Goal: Information Seeking & Learning: Learn about a topic

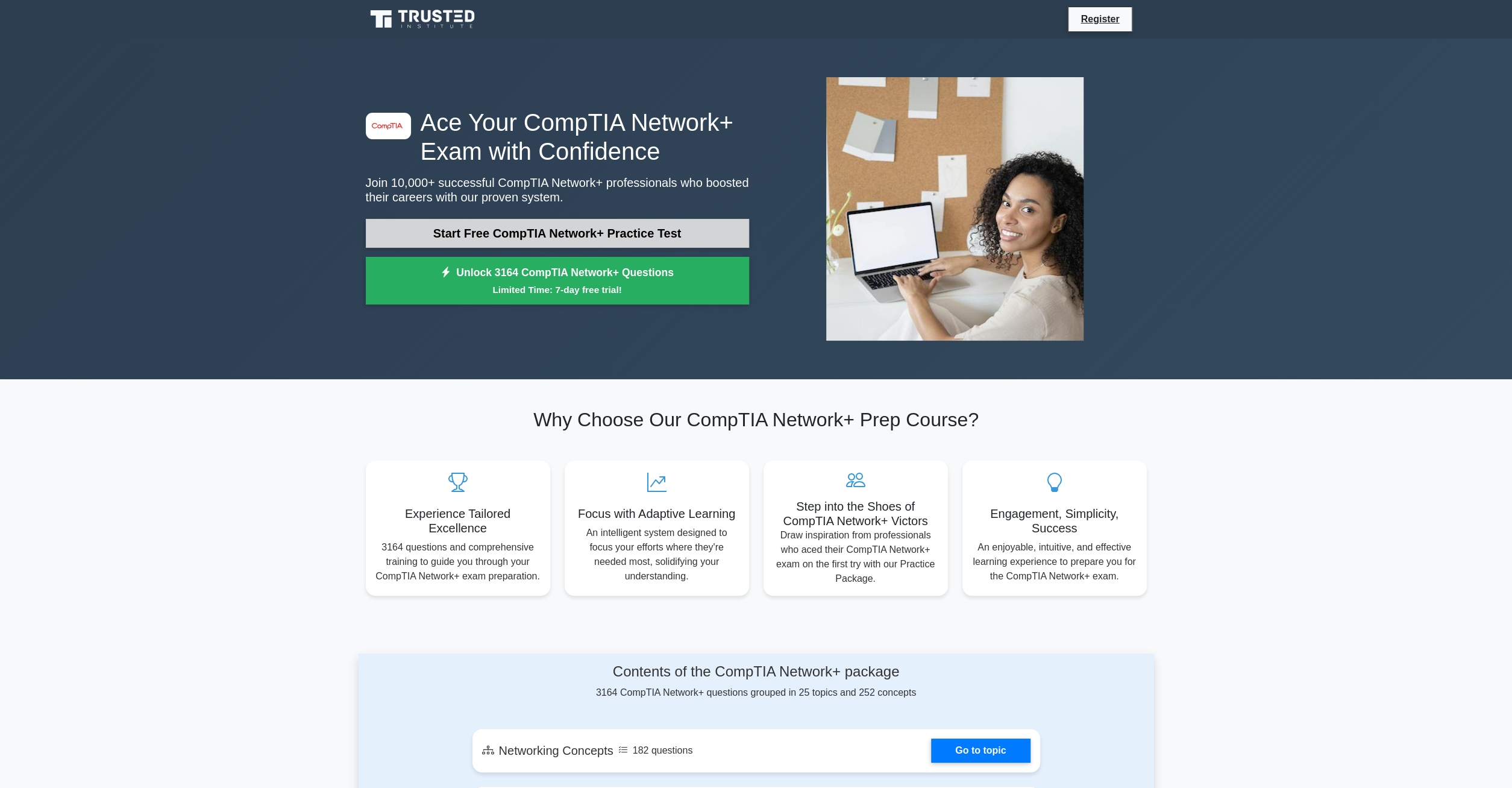
click at [468, 237] on link "Start Free CompTIA Network+ Practice Test" at bounding box center [557, 233] width 383 height 29
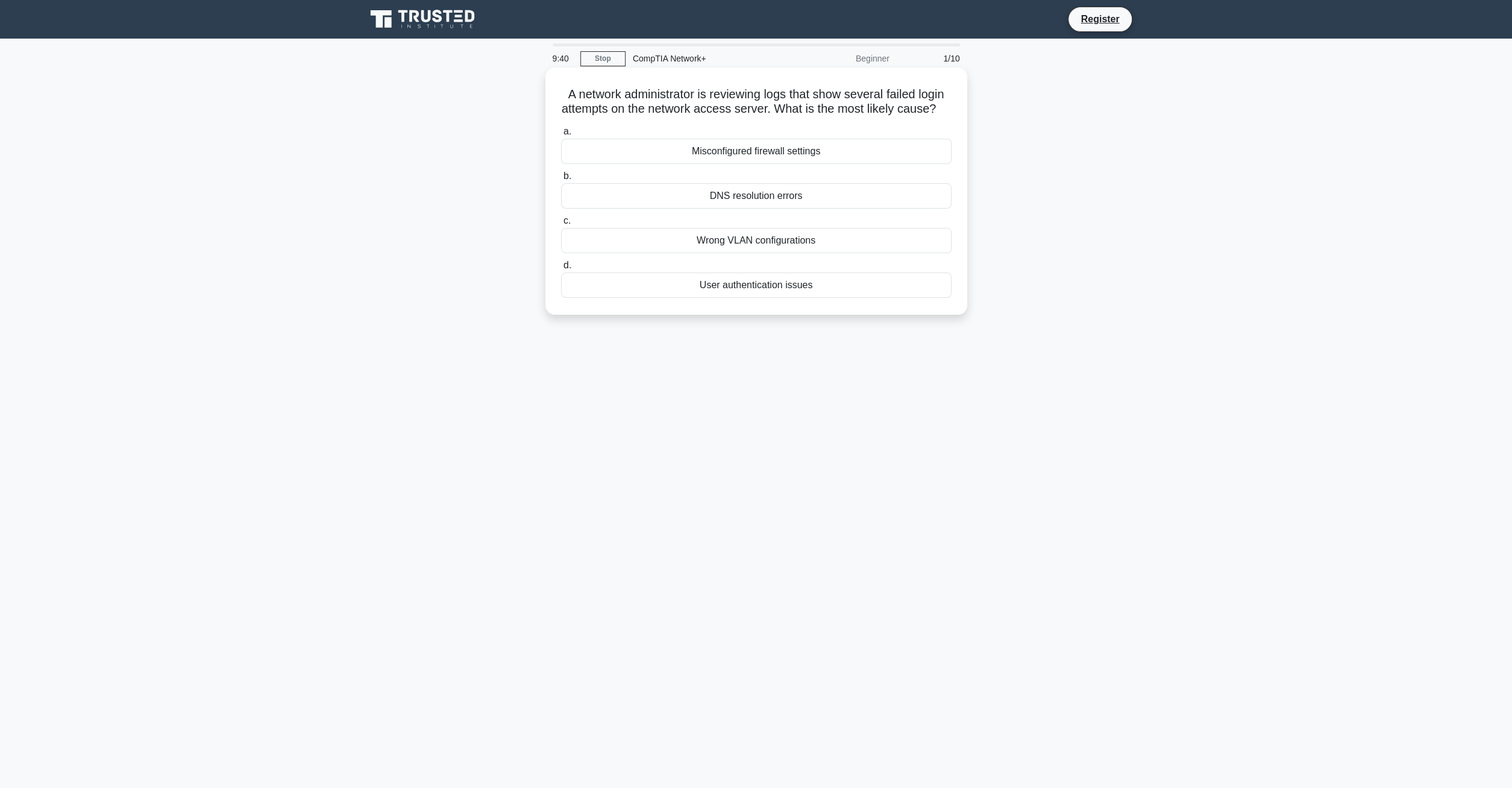
click at [737, 285] on div "User authentication issues" at bounding box center [756, 285] width 390 height 25
click at [561, 269] on input "d. User authentication issues" at bounding box center [561, 265] width 0 height 7
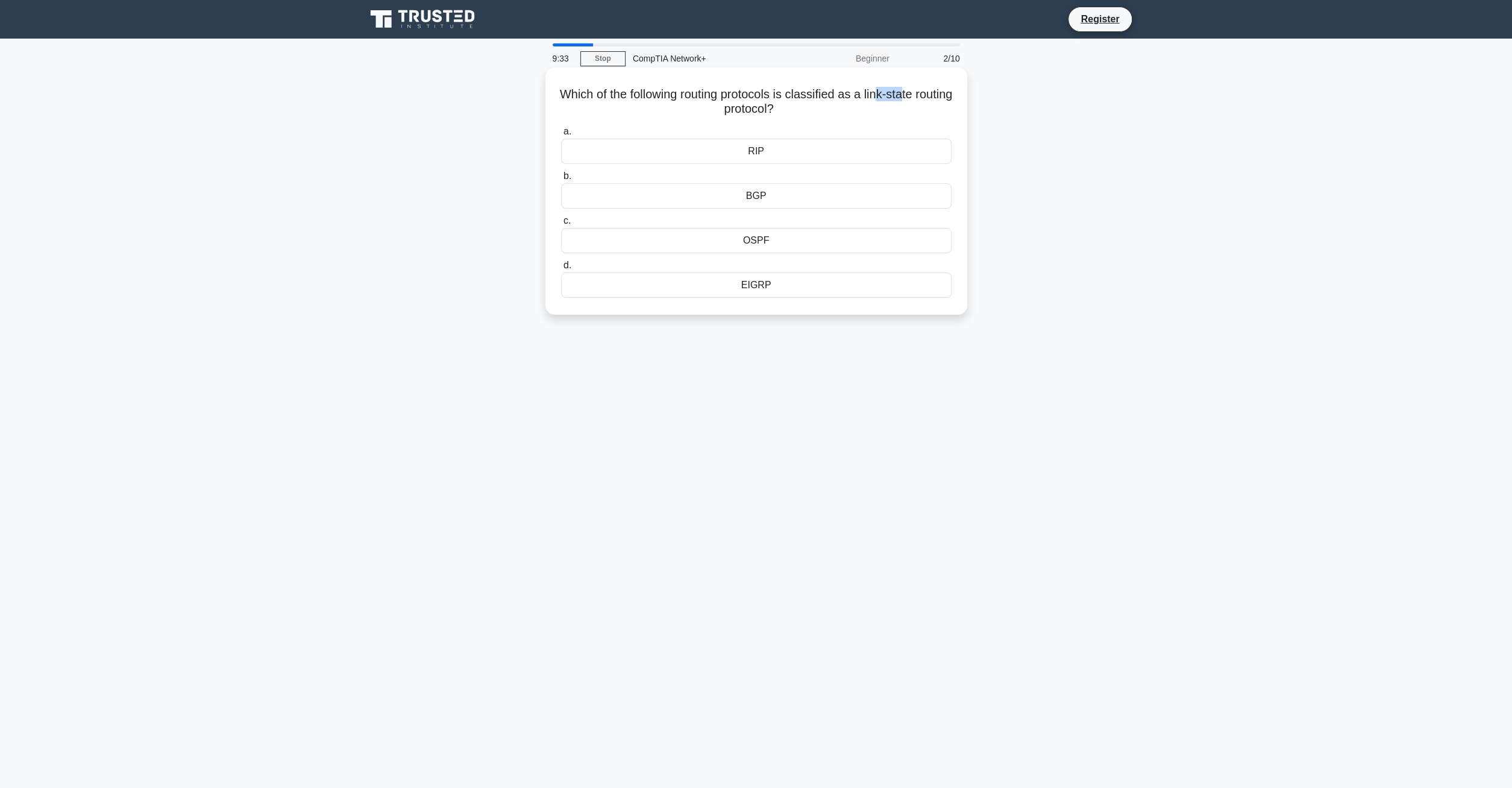
drag, startPoint x: 914, startPoint y: 96, endPoint x: 894, endPoint y: 96, distance: 20.0
click at [895, 96] on h5 "Which of the following routing protocols is classified as a link-state routing …" at bounding box center [756, 102] width 393 height 30
drag, startPoint x: 742, startPoint y: 100, endPoint x: 726, endPoint y: 92, distance: 17.9
click at [726, 92] on h5 "Which of the following routing protocols is classified as a link-state routing …" at bounding box center [756, 102] width 393 height 30
click at [461, 131] on div "Which of the following routing protocols is classified as a link-state routing …" at bounding box center [756, 201] width 795 height 262
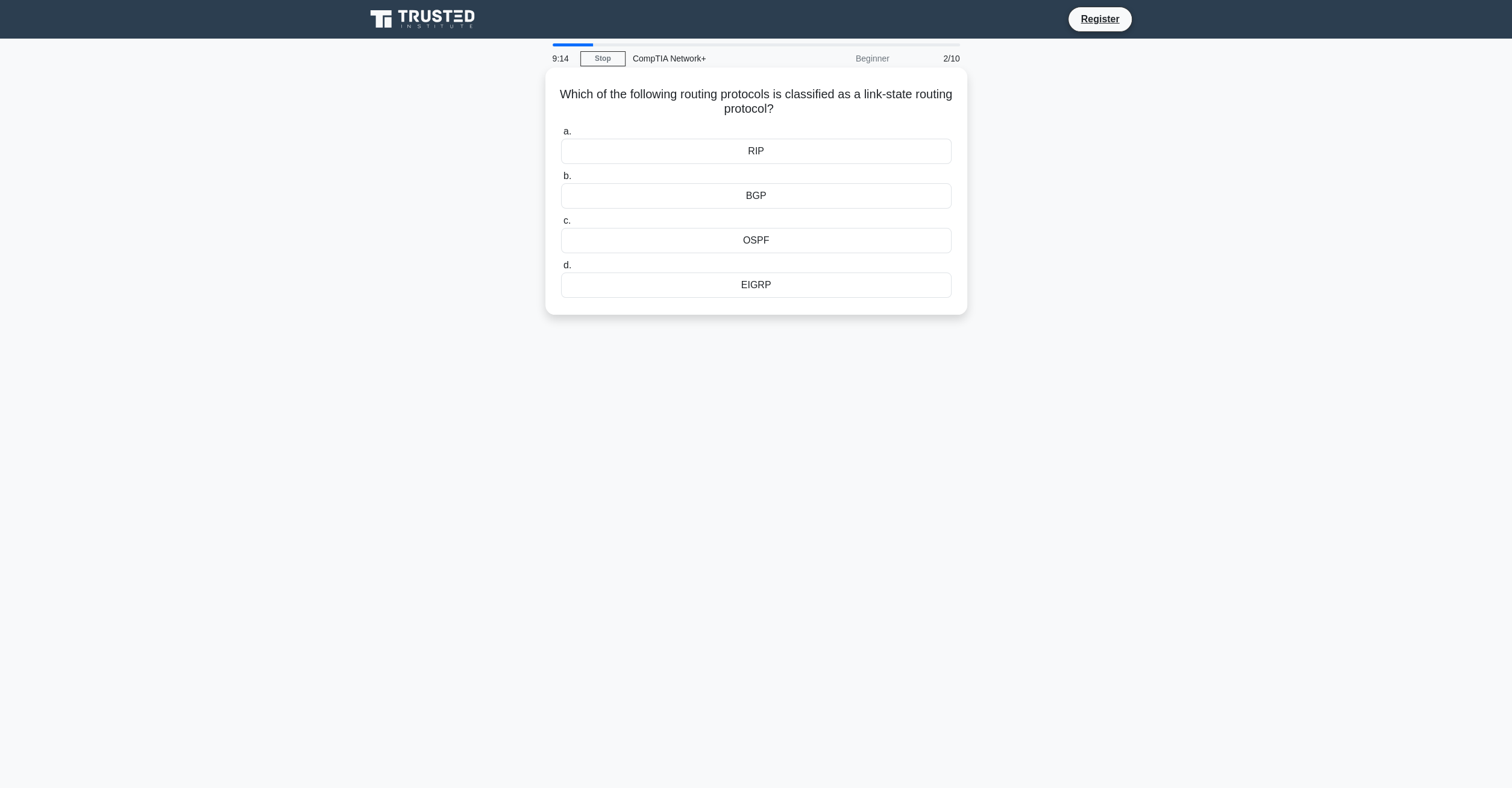
click at [762, 243] on div "OSPF" at bounding box center [756, 240] width 390 height 25
click at [561, 225] on input "c. OSPF" at bounding box center [561, 220] width 0 height 7
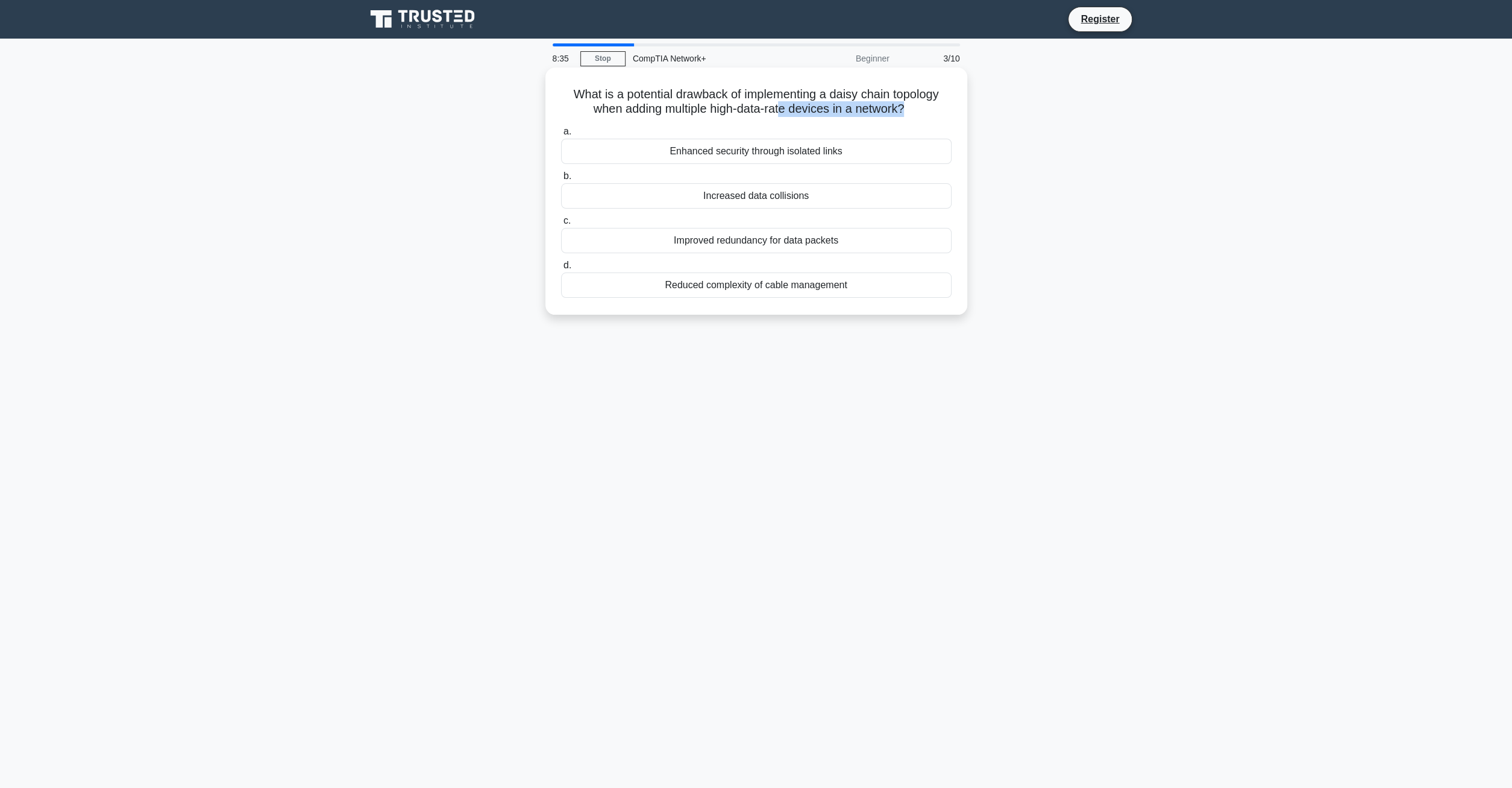
drag, startPoint x: 890, startPoint y: 110, endPoint x: 780, endPoint y: 110, distance: 110.0
click at [780, 110] on h5 "What is a potential drawback of implementing a daisy chain topology when adding…" at bounding box center [756, 102] width 393 height 30
click at [742, 195] on div "Increased data collisions" at bounding box center [756, 196] width 390 height 25
click at [561, 180] on input "b. Increased data collisions" at bounding box center [561, 176] width 0 height 7
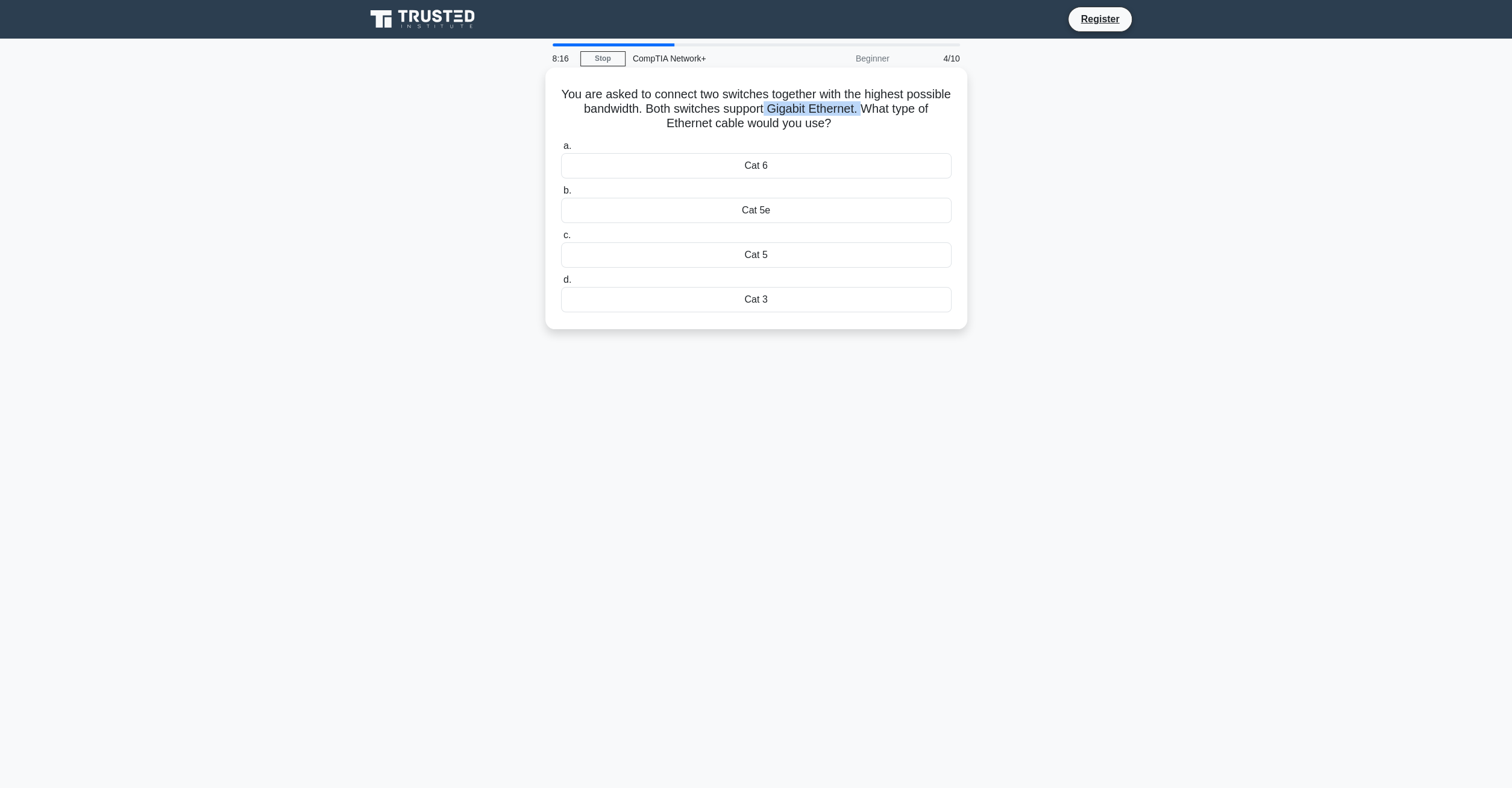
drag, startPoint x: 859, startPoint y: 110, endPoint x: 765, endPoint y: 111, distance: 94.0
click at [765, 111] on h5 "You are asked to connect two switches together with the highest possible bandwi…" at bounding box center [756, 108] width 393 height 44
click at [891, 112] on h5 "You are asked to connect two switches together with the highest possible bandwi…" at bounding box center [756, 108] width 393 height 44
drag, startPoint x: 699, startPoint y: 123, endPoint x: 816, endPoint y: 126, distance: 117.0
click at [816, 126] on h5 "You are asked to connect two switches together with the highest possible bandwi…" at bounding box center [756, 108] width 393 height 44
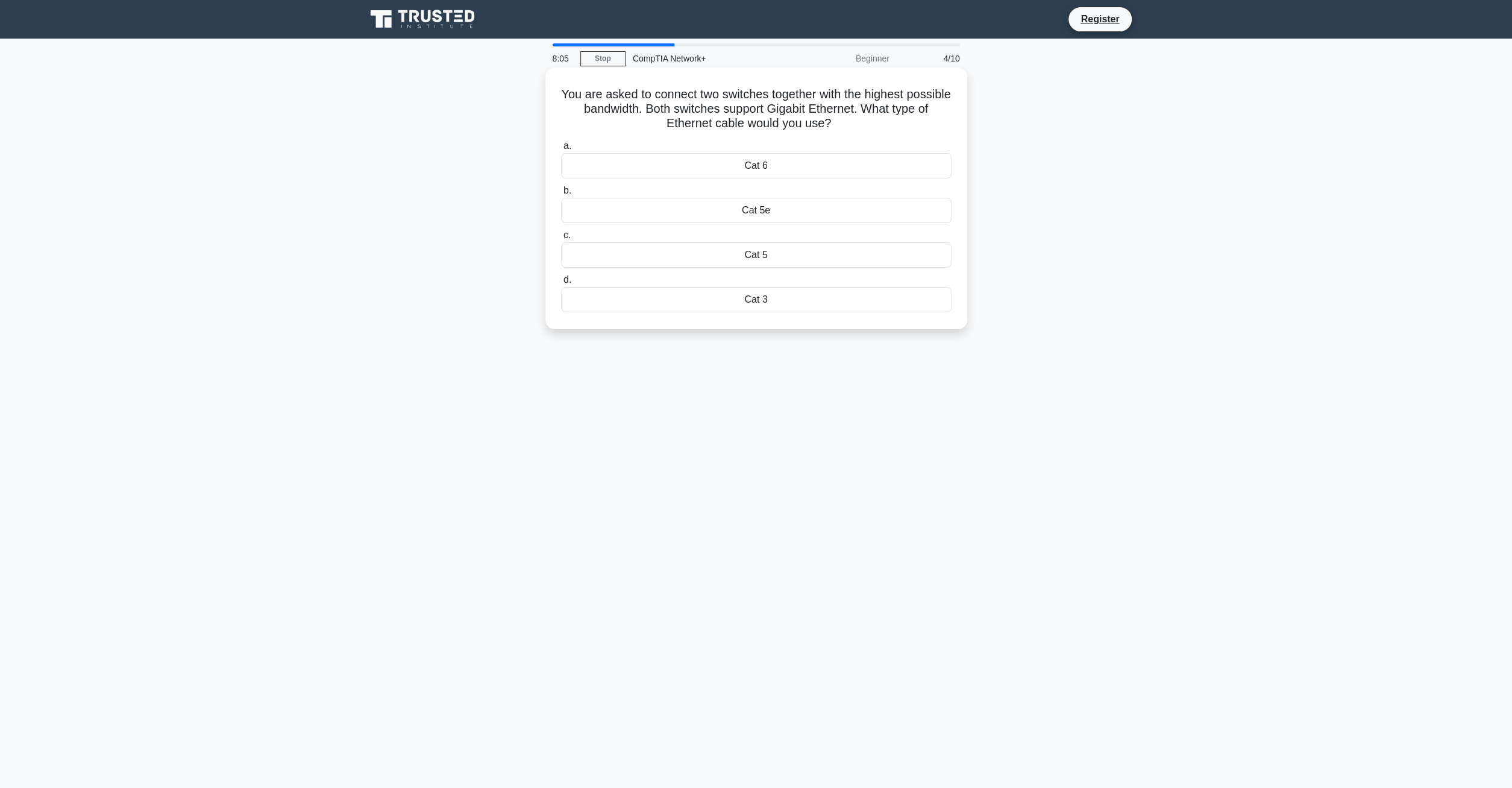
click at [655, 100] on h5 "You are asked to connect two switches together with the highest possible bandwi…" at bounding box center [756, 108] width 393 height 44
drag, startPoint x: 652, startPoint y: 87, endPoint x: 743, endPoint y: 92, distance: 91.1
click at [743, 92] on h5 "You are asked to connect two switches together with the highest possible bandwi…" at bounding box center [756, 108] width 393 height 44
click at [604, 93] on h5 "You are asked to connect two switches together with the highest possible bandwi…" at bounding box center [756, 108] width 393 height 44
drag, startPoint x: 685, startPoint y: 97, endPoint x: 893, endPoint y: 93, distance: 208.0
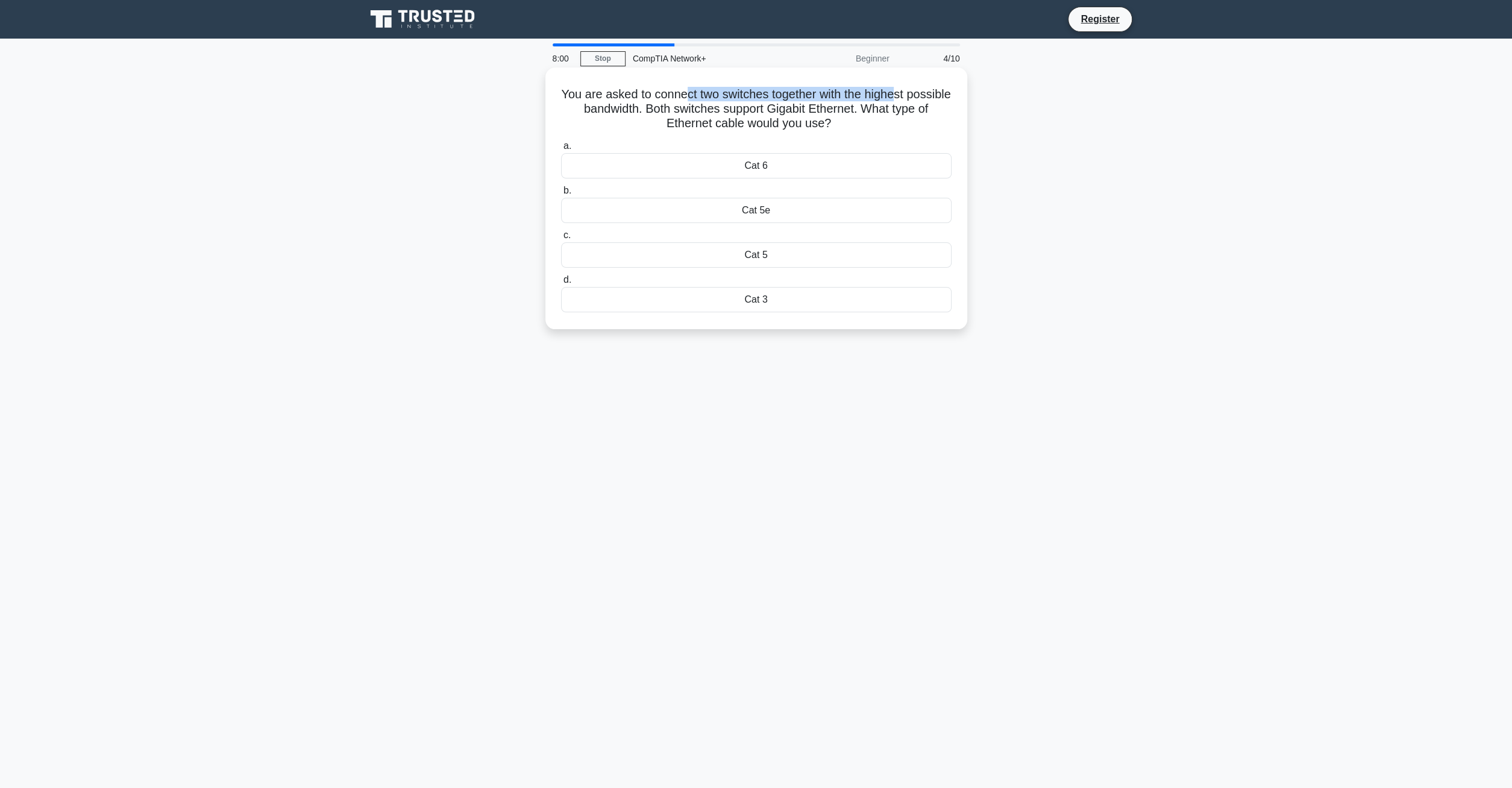
click at [893, 93] on h5 "You are asked to connect two switches together with the highest possible bandwi…" at bounding box center [756, 108] width 393 height 44
drag, startPoint x: 620, startPoint y: 108, endPoint x: 649, endPoint y: 108, distance: 29.0
click at [649, 108] on h5 "You are asked to connect two switches together with the highest possible bandwi…" at bounding box center [756, 108] width 393 height 44
click at [752, 164] on div "Cat 6" at bounding box center [756, 166] width 390 height 25
click at [561, 150] on input "a. Cat 6" at bounding box center [561, 146] width 0 height 7
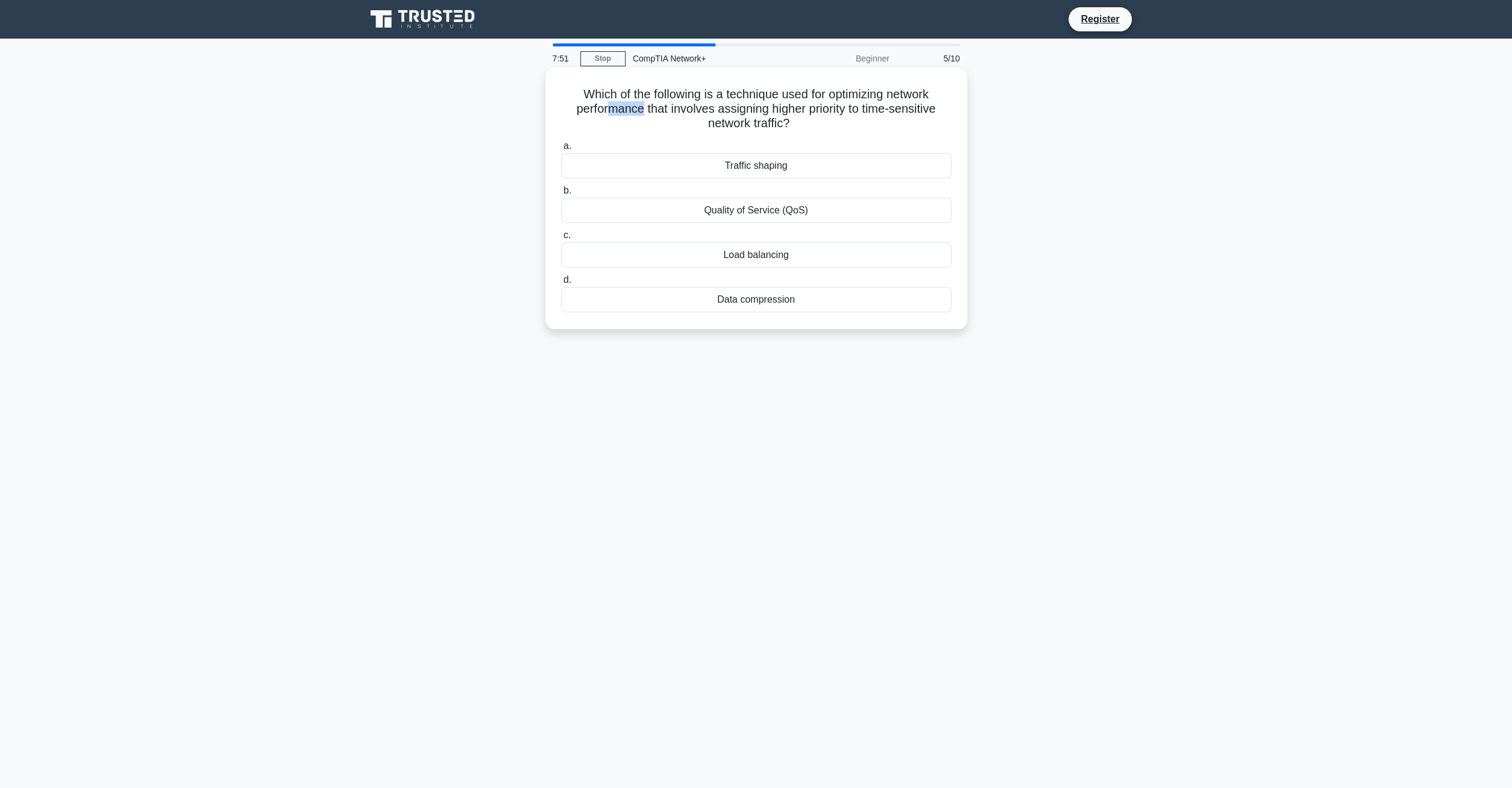
drag, startPoint x: 631, startPoint y: 110, endPoint x: 651, endPoint y: 111, distance: 20.0
click at [639, 111] on h5 "Which of the following is a technique used for optimizing network performance t…" at bounding box center [756, 108] width 393 height 44
drag, startPoint x: 657, startPoint y: 111, endPoint x: 850, endPoint y: 108, distance: 193.0
click at [850, 108] on h5 "Which of the following is a technique used for optimizing network performance t…" at bounding box center [756, 108] width 393 height 44
drag, startPoint x: 771, startPoint y: 127, endPoint x: 730, endPoint y: 108, distance: 45.2
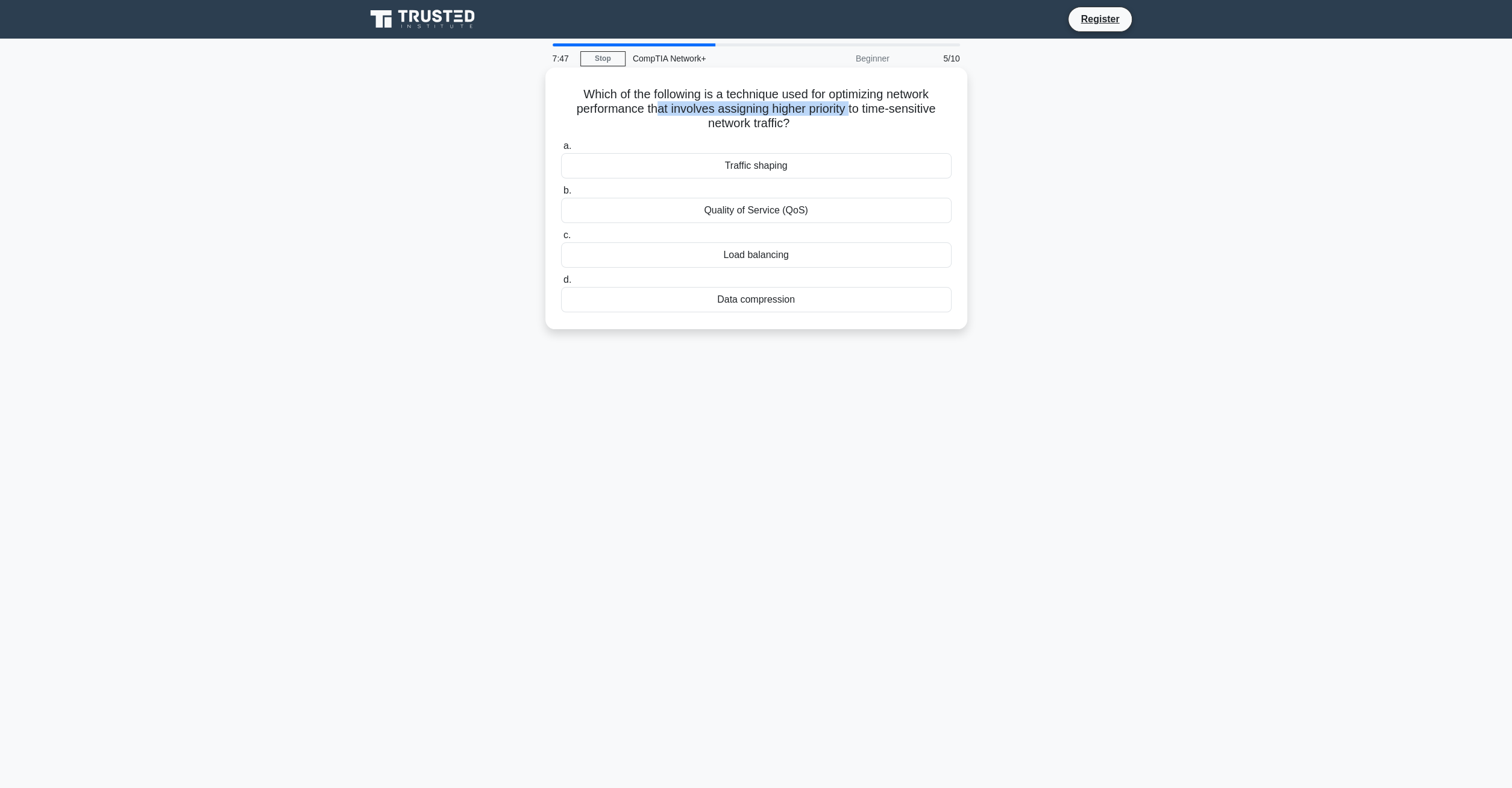
click at [730, 108] on h5 "Which of the following is a technique used for optimizing network performance t…" at bounding box center [756, 108] width 393 height 44
click at [718, 121] on h5 "Which of the following is a technique used for optimizing network performance t…" at bounding box center [756, 108] width 393 height 44
drag, startPoint x: 731, startPoint y: 122, endPoint x: 739, endPoint y: 122, distance: 8.0
click at [739, 122] on h5 "Which of the following is a technique used for optimizing network performance t…" at bounding box center [756, 108] width 393 height 44
click at [448, 221] on div "Which of the following is a technique used for optimizing network performance t…" at bounding box center [756, 208] width 795 height 276
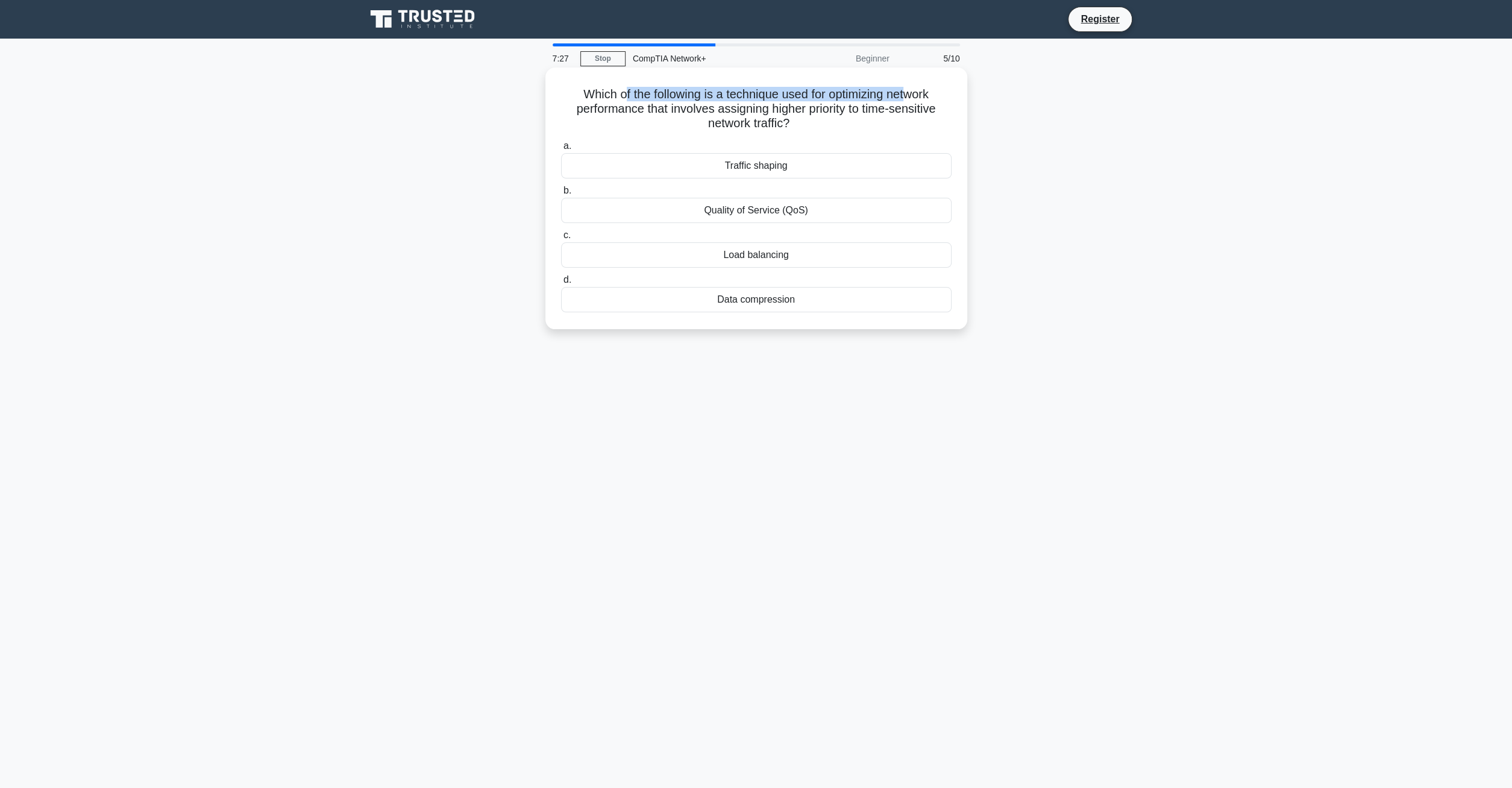
drag, startPoint x: 634, startPoint y: 93, endPoint x: 908, endPoint y: 98, distance: 274.0
click at [908, 98] on h5 "Which of the following is a technique used for optimizing network performance t…" at bounding box center [756, 108] width 393 height 44
drag, startPoint x: 608, startPoint y: 108, endPoint x: 893, endPoint y: 110, distance: 285.0
click at [893, 110] on h5 "Which of the following is a technique used for optimizing network performance t…" at bounding box center [756, 108] width 393 height 44
drag, startPoint x: 756, startPoint y: 123, endPoint x: 718, endPoint y: 121, distance: 38.1
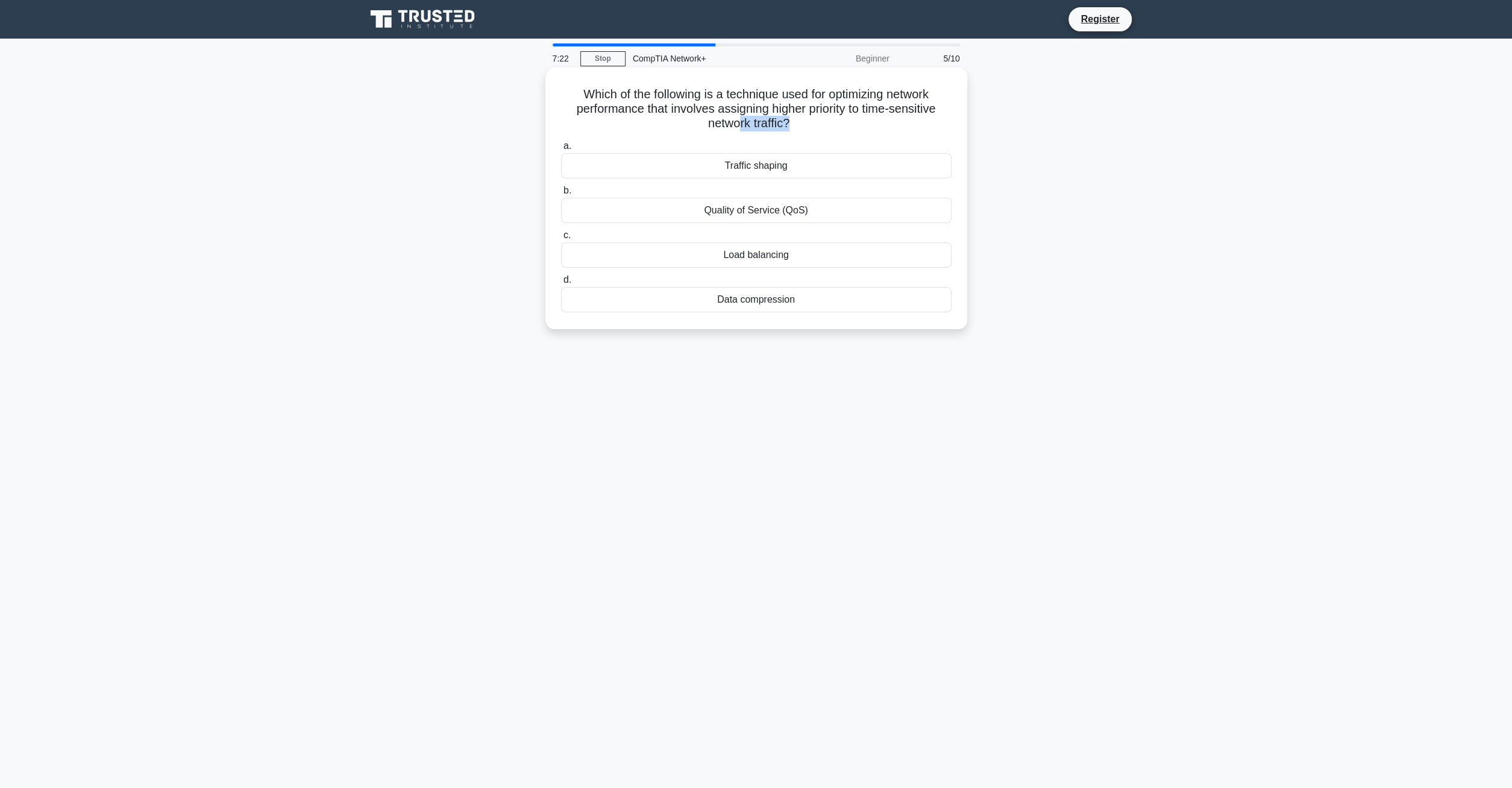
click at [721, 121] on h5 "Which of the following is a technique used for optimizing network performance t…" at bounding box center [756, 108] width 393 height 44
click at [728, 209] on div "Quality of Service (QoS)" at bounding box center [756, 210] width 390 height 25
click at [561, 195] on input "b. Quality of Service (QoS)" at bounding box center [561, 190] width 0 height 7
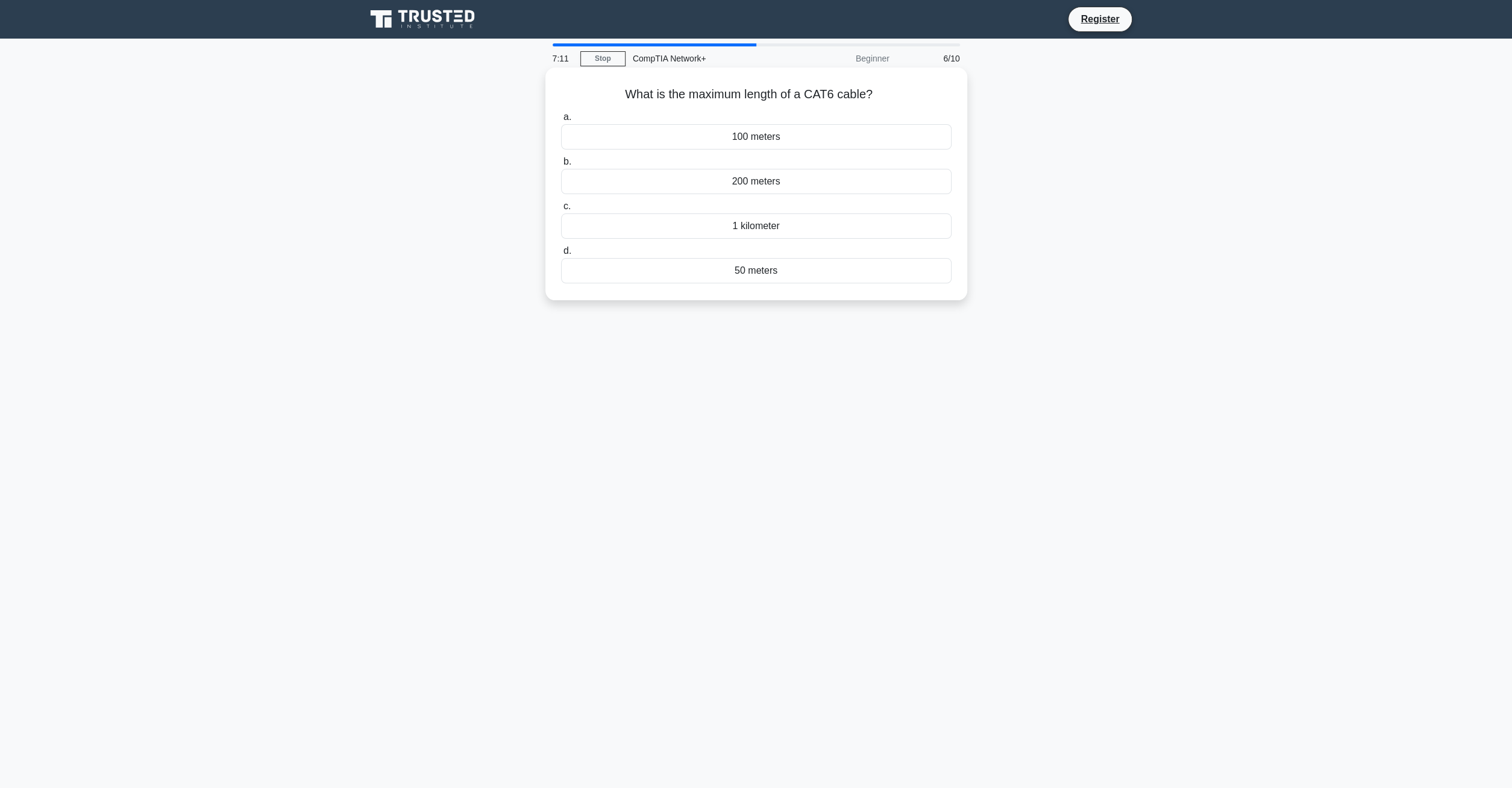
click at [777, 135] on div "100 meters" at bounding box center [756, 136] width 390 height 25
click at [561, 121] on input "a. 100 meters" at bounding box center [561, 117] width 0 height 7
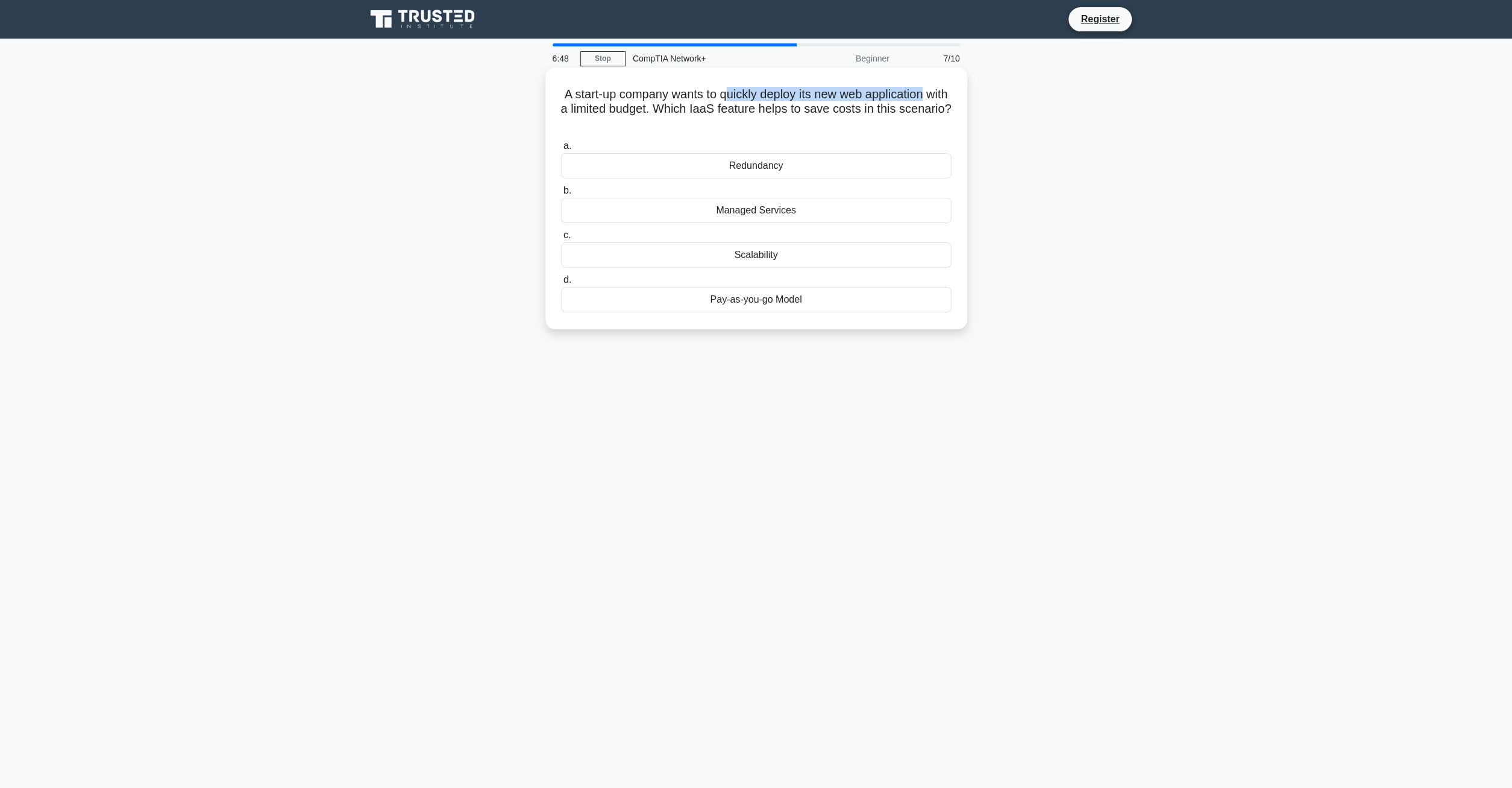
drag, startPoint x: 726, startPoint y: 95, endPoint x: 924, endPoint y: 97, distance: 198.0
click at [924, 97] on h5 "A start-up company wants to quickly deploy its new web application with a limit…" at bounding box center [756, 108] width 393 height 44
drag, startPoint x: 615, startPoint y: 115, endPoint x: 664, endPoint y: 114, distance: 49.0
click at [664, 114] on h5 "A start-up company wants to quickly deploy its new web application with a limit…" at bounding box center [756, 108] width 393 height 44
click at [700, 107] on h5 "A start-up company wants to quickly deploy its new web application with a limit…" at bounding box center [756, 108] width 393 height 44
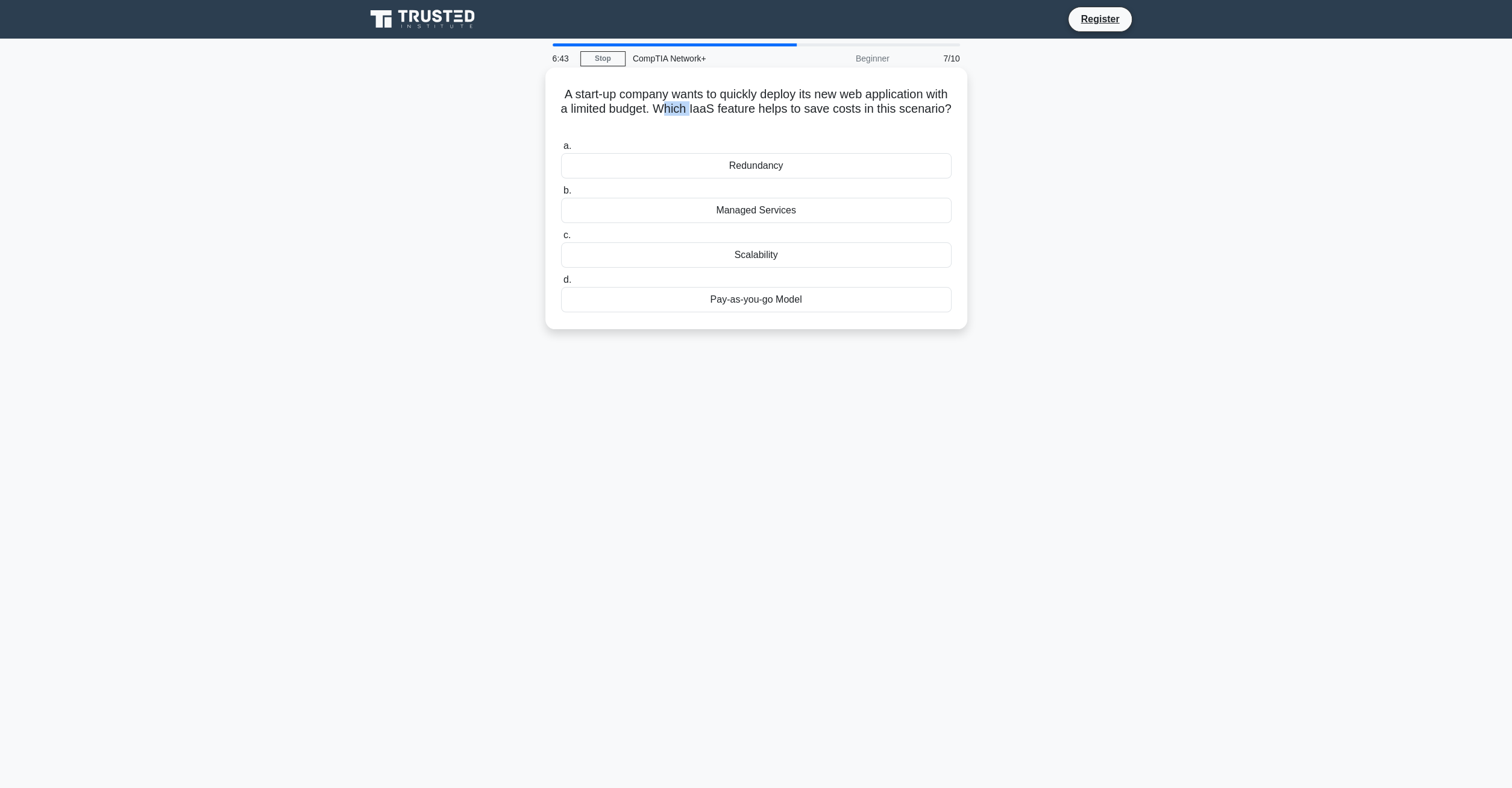
click at [695, 109] on h5 "A start-up company wants to quickly deploy its new web application with a limit…" at bounding box center [756, 108] width 393 height 44
click at [736, 100] on h5 "A start-up company wants to quickly deploy its new web application with a limit…" at bounding box center [756, 108] width 393 height 44
drag, startPoint x: 623, startPoint y: 93, endPoint x: 911, endPoint y: 96, distance: 288.0
click at [911, 96] on h5 "A start-up company wants to quickly deploy its new web application with a limit…" at bounding box center [756, 108] width 393 height 44
click at [757, 211] on div "Managed Services" at bounding box center [756, 210] width 390 height 25
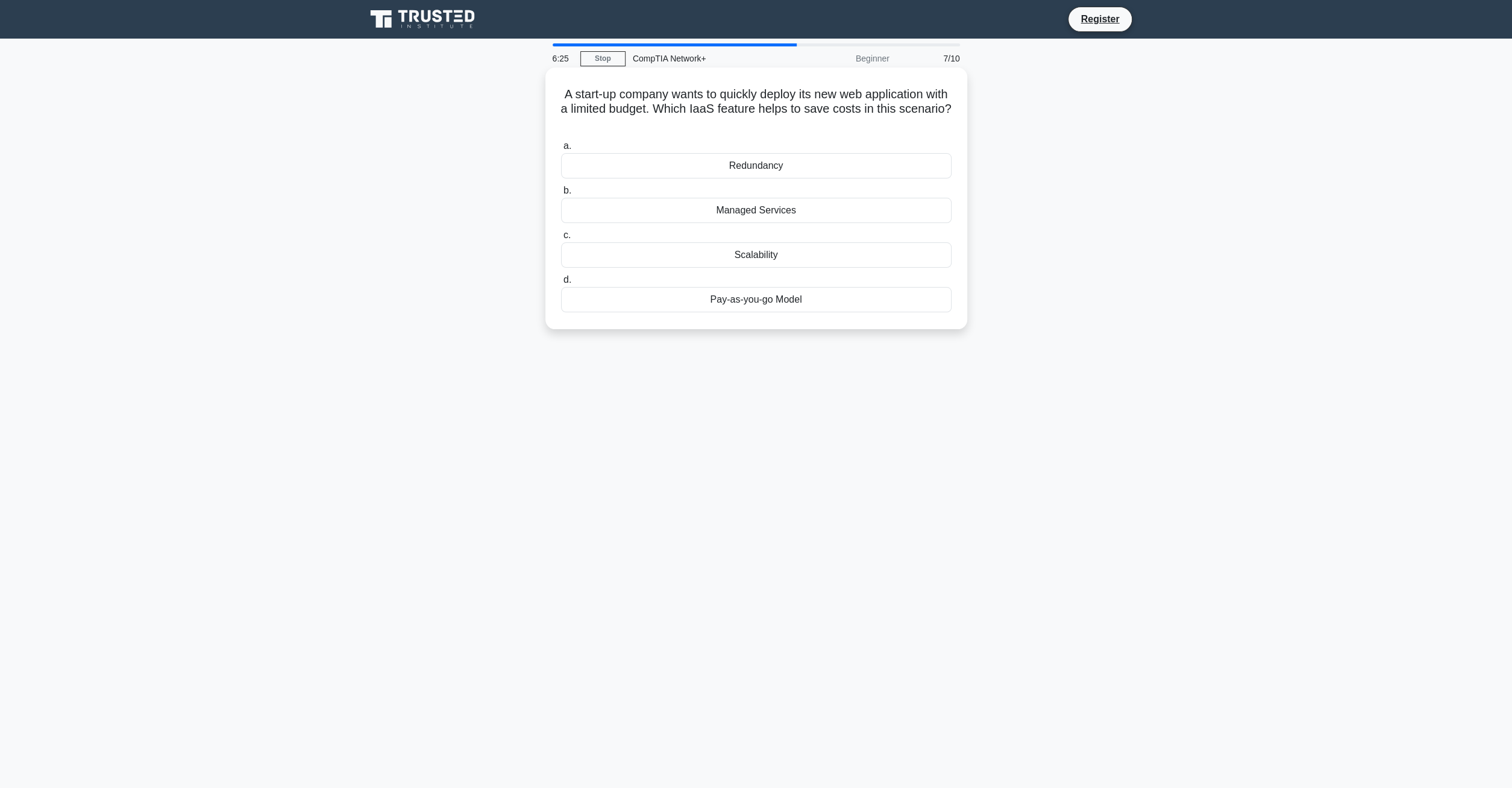
click at [561, 195] on input "b. Managed Services" at bounding box center [561, 190] width 0 height 7
drag, startPoint x: 647, startPoint y: 92, endPoint x: 914, endPoint y: 94, distance: 267.0
click at [914, 94] on h5 "A small business wants to deploy a server to host several virtual machines. Whi…" at bounding box center [756, 108] width 393 height 44
drag, startPoint x: 630, startPoint y: 113, endPoint x: 739, endPoint y: 112, distance: 109.0
click at [739, 112] on h5 "A small business wants to deploy a server to host several virtual machines. Whi…" at bounding box center [756, 108] width 393 height 44
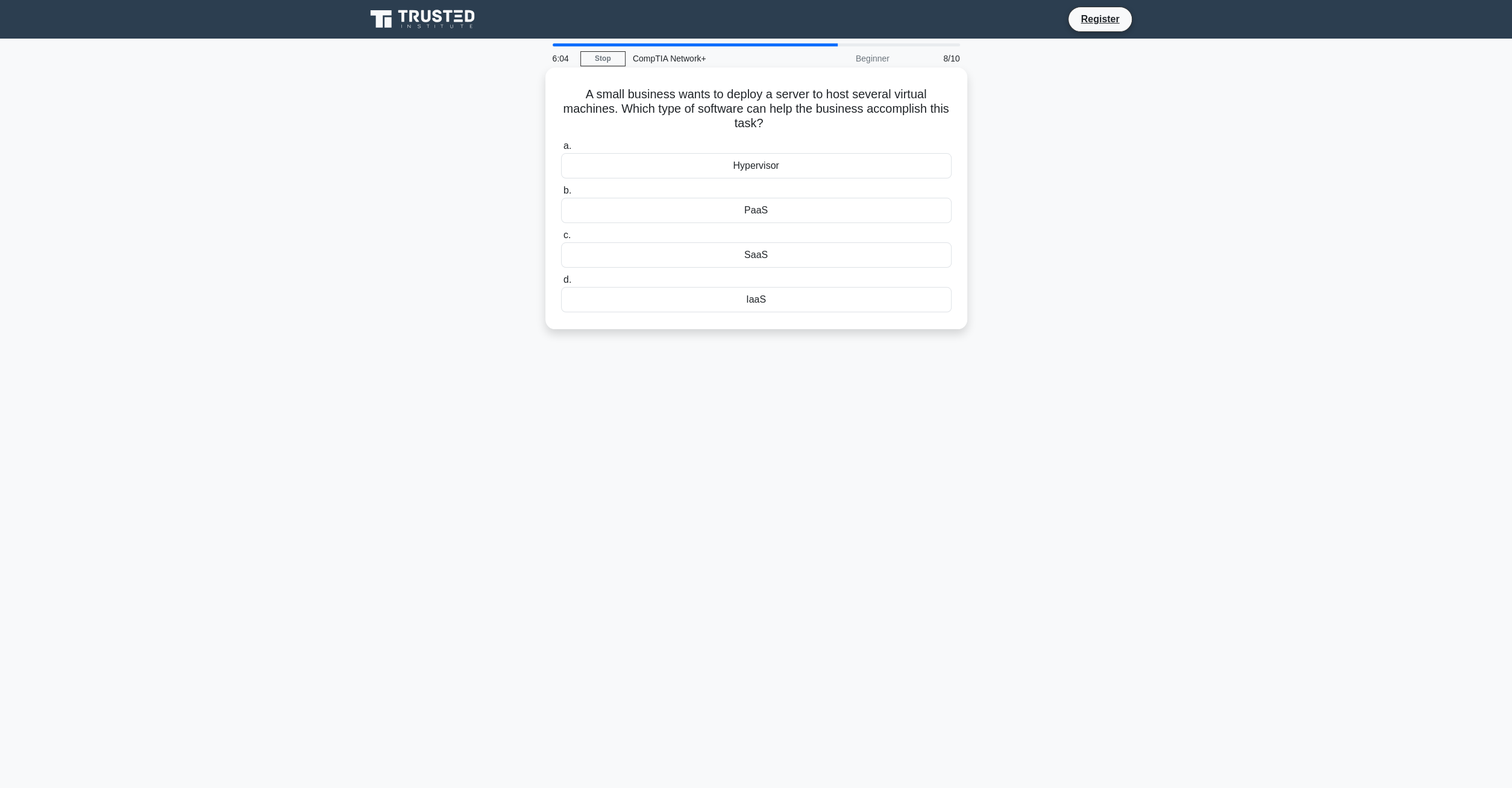
click at [756, 170] on div "Hypervisor" at bounding box center [756, 166] width 390 height 25
click at [561, 150] on input "a. Hypervisor" at bounding box center [561, 146] width 0 height 7
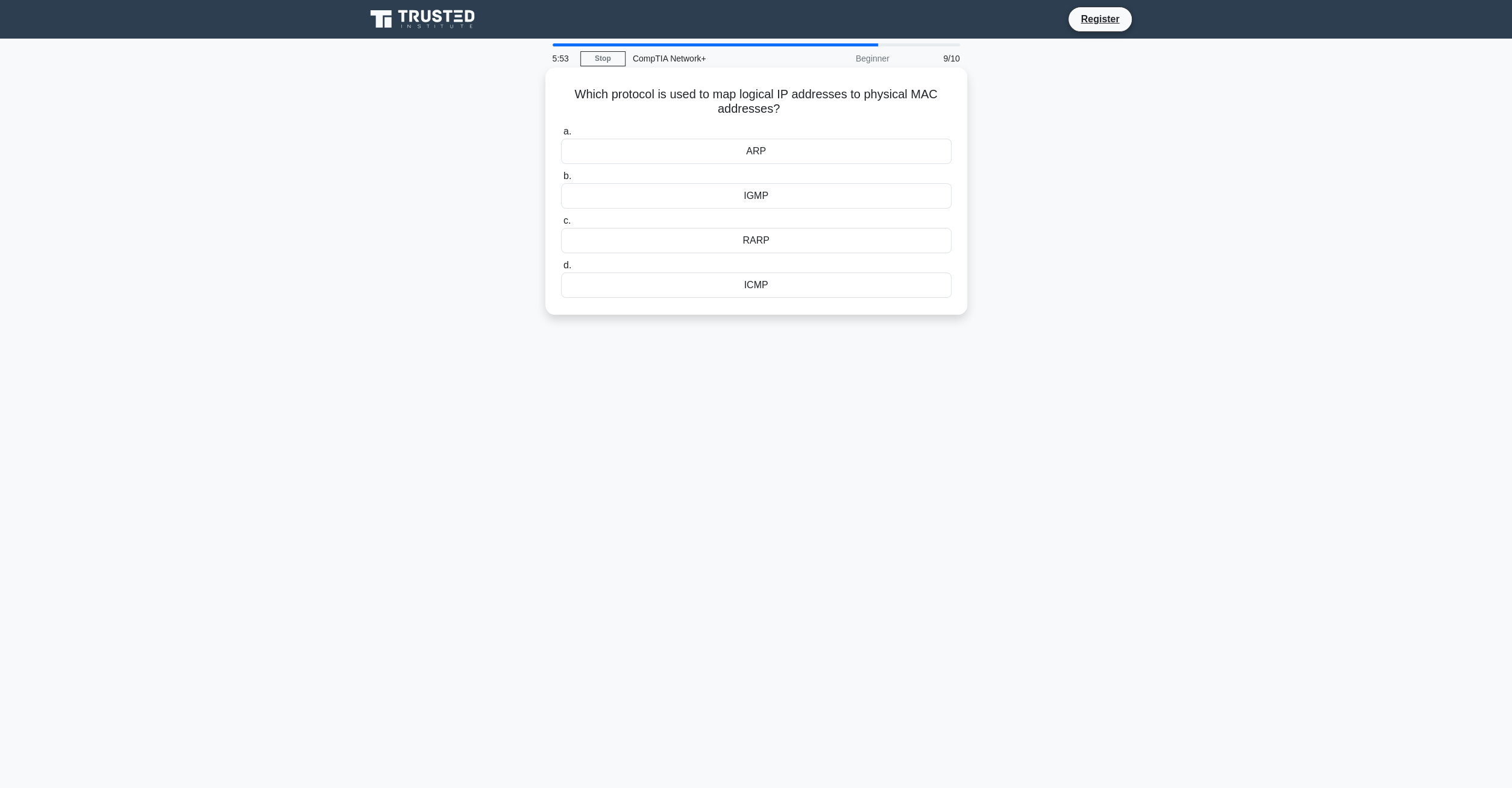
click at [775, 152] on div "ARP" at bounding box center [756, 151] width 390 height 25
click at [561, 136] on input "[PERSON_NAME]" at bounding box center [561, 131] width 0 height 7
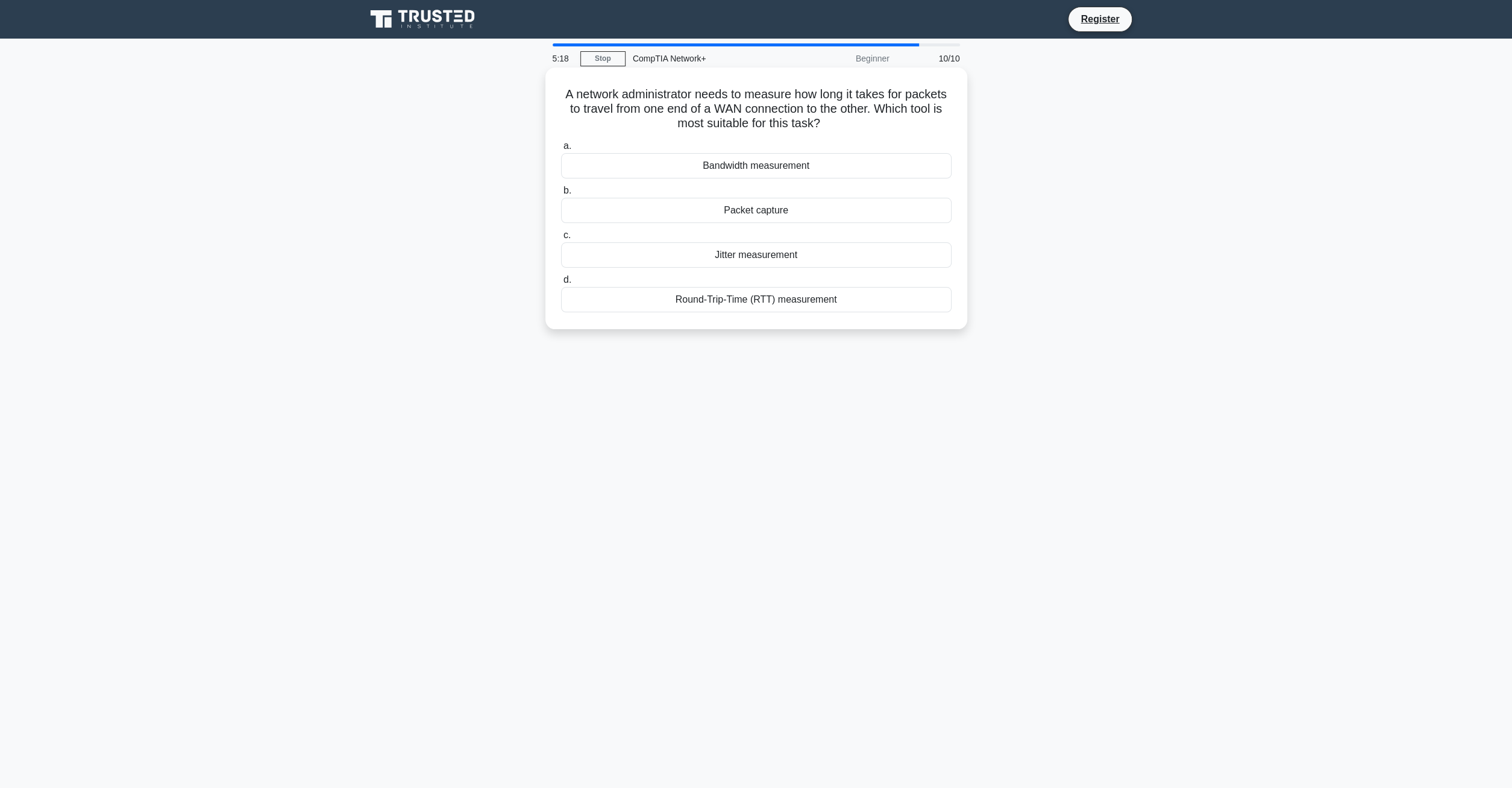
click at [741, 301] on div "Round-Trip-Time (RTT) measurement" at bounding box center [756, 299] width 390 height 25
click at [561, 284] on input "d. Round-Trip-Time (RTT) measurement" at bounding box center [561, 279] width 0 height 7
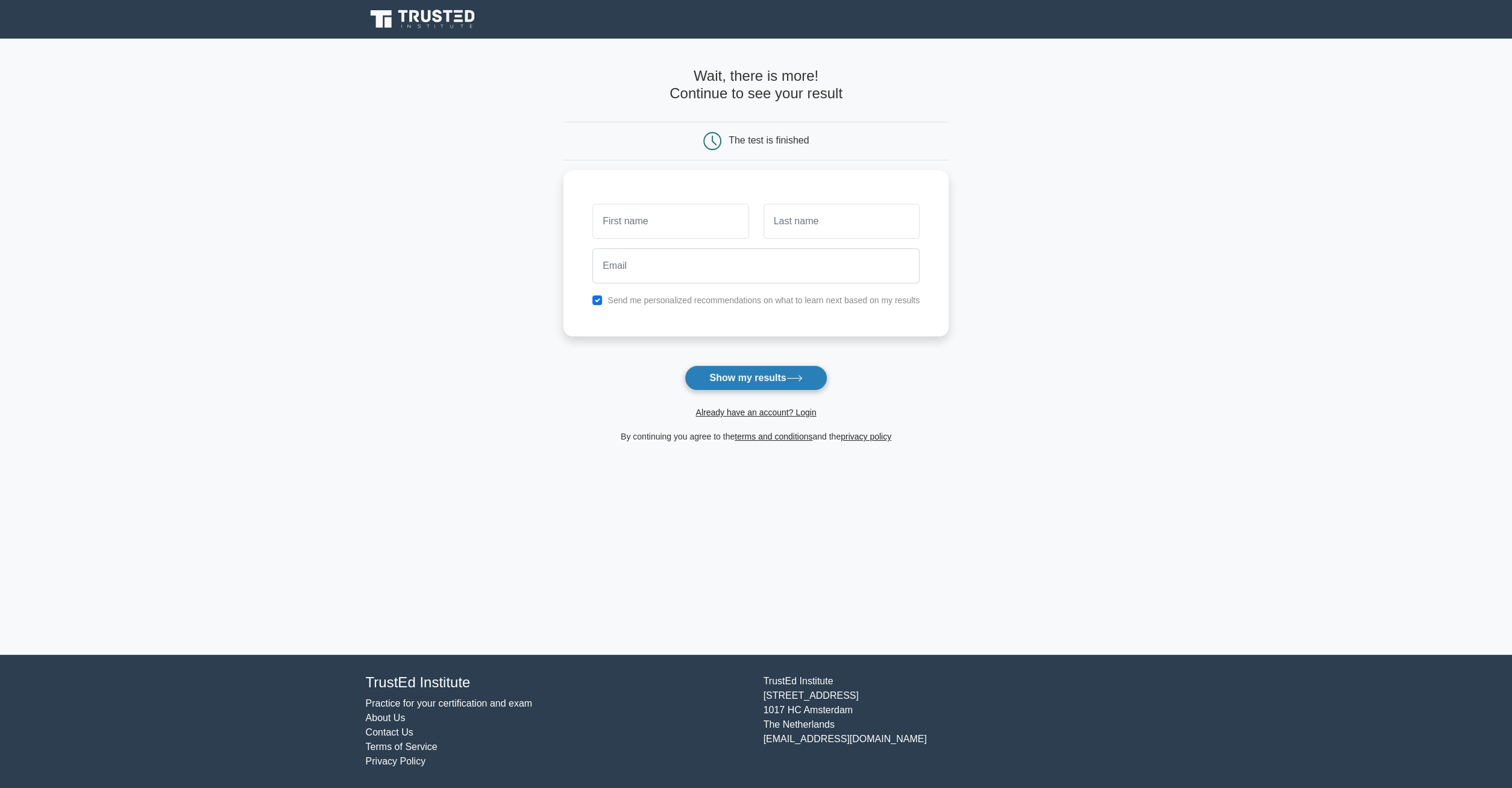
click at [718, 382] on button "Show my results" at bounding box center [755, 378] width 142 height 25
